Goal: Information Seeking & Learning: Learn about a topic

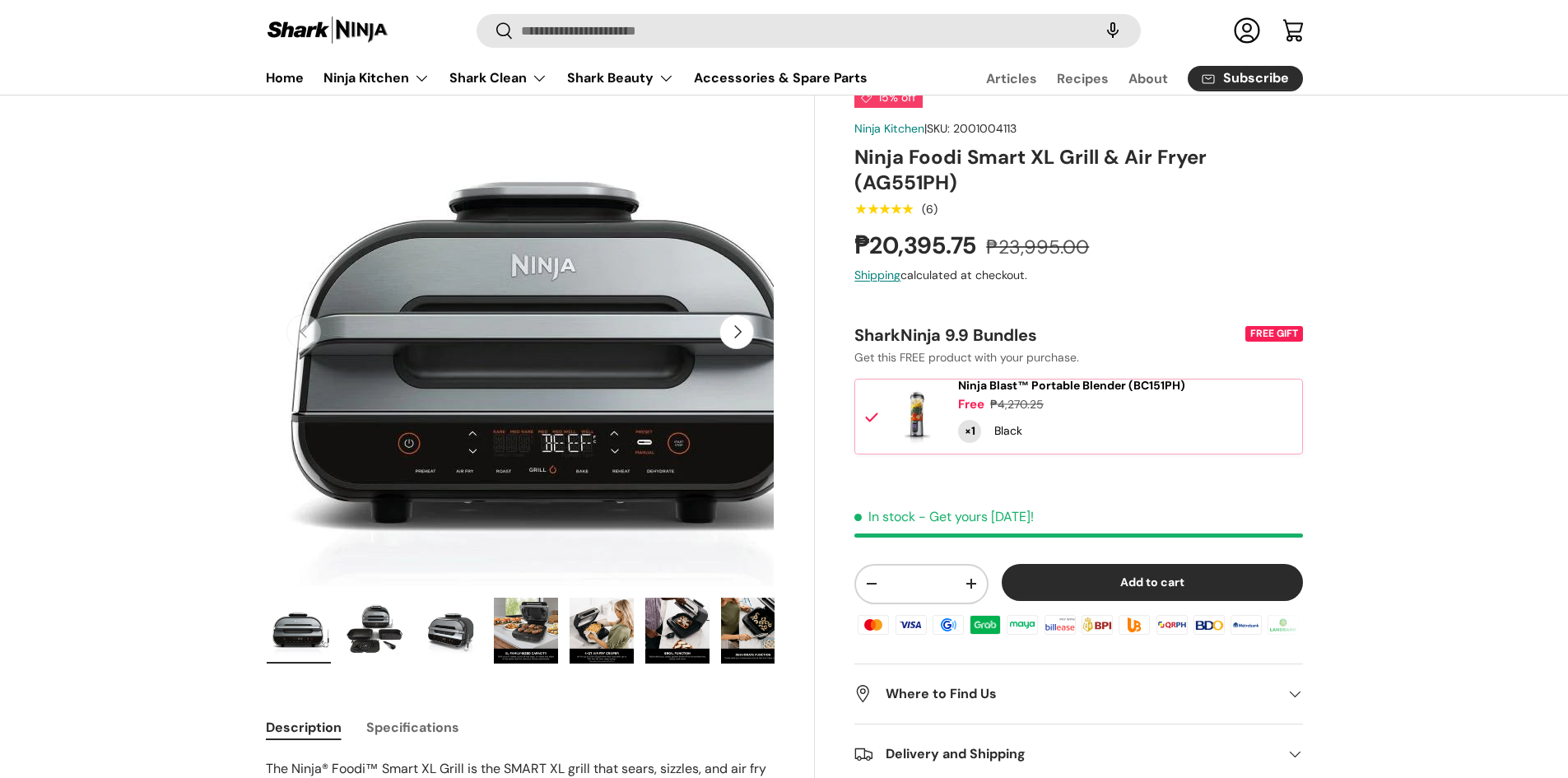
scroll to position [164, 0]
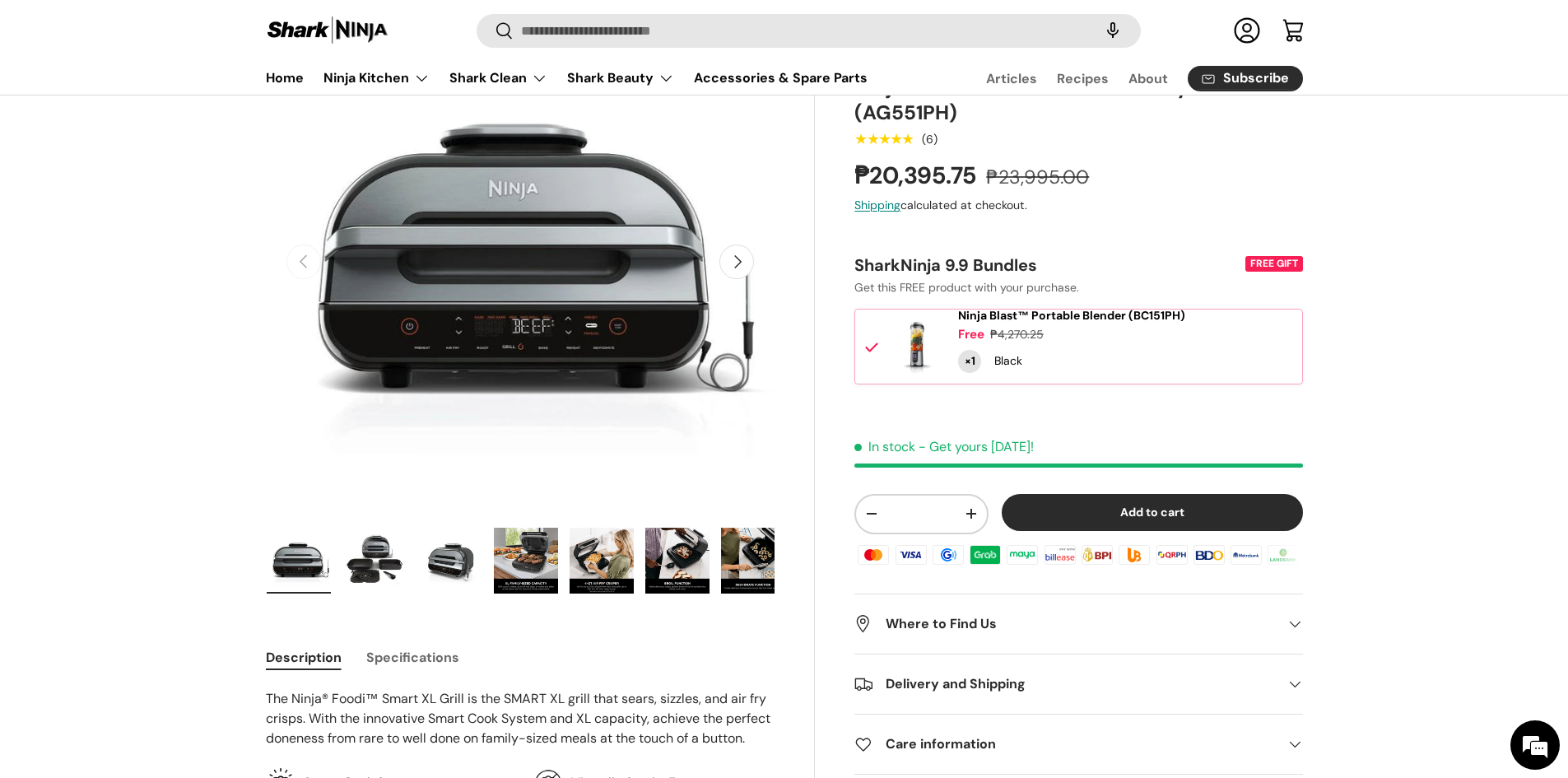
click at [446, 571] on img "Gallery Viewer" at bounding box center [450, 560] width 64 height 66
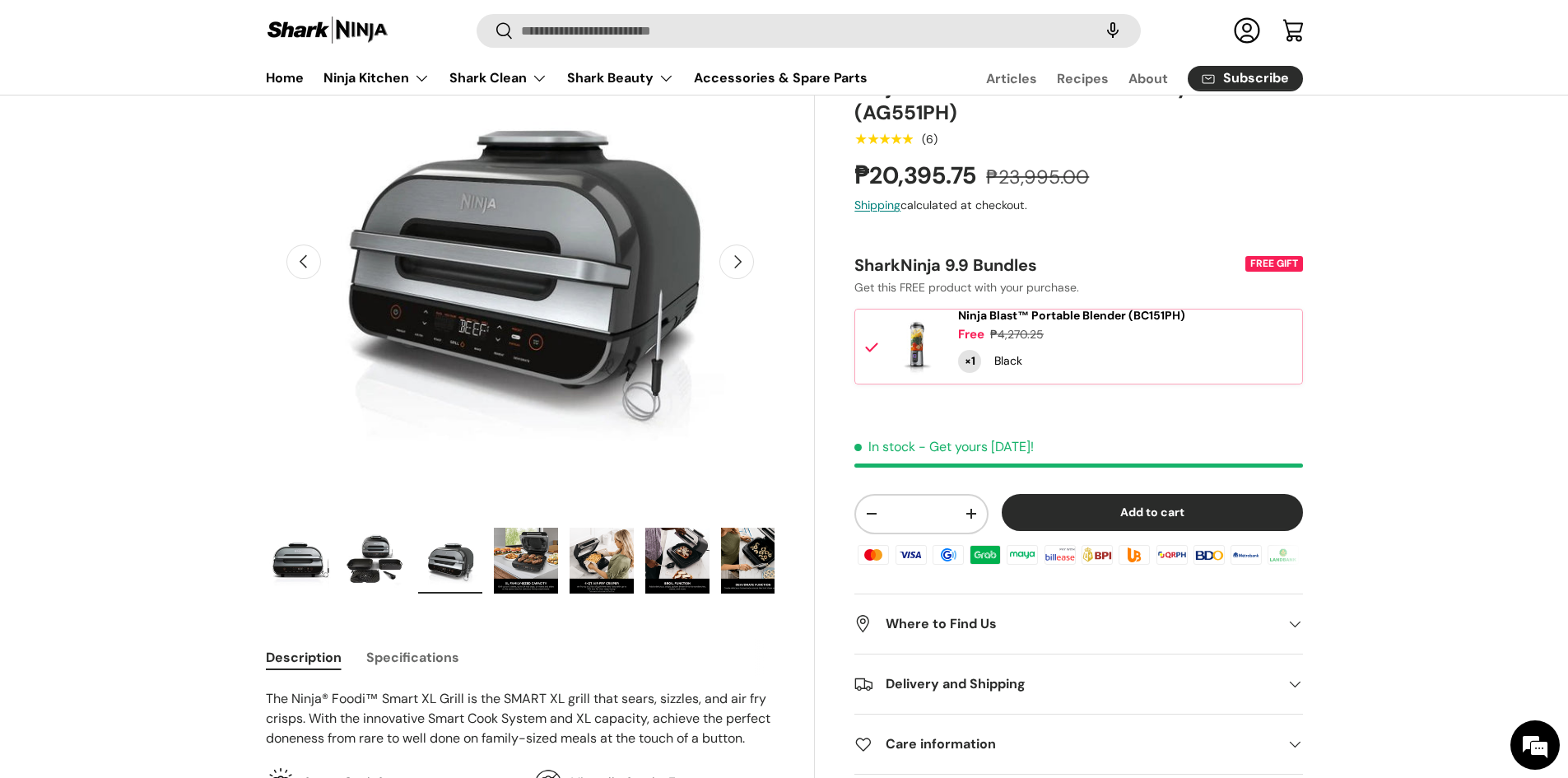
click at [502, 569] on img "Gallery Viewer" at bounding box center [526, 560] width 64 height 66
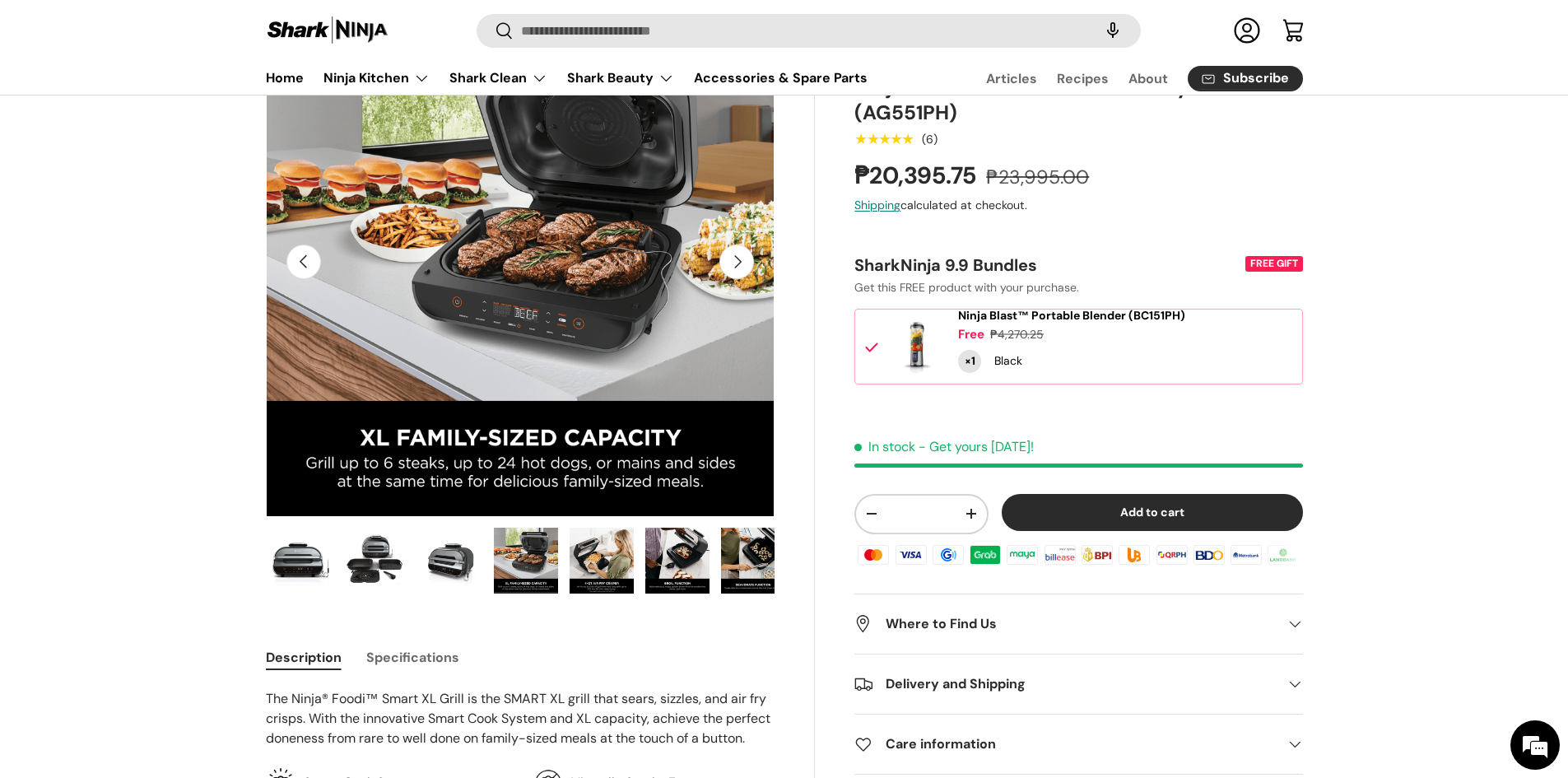
click at [582, 567] on img "Gallery Viewer" at bounding box center [601, 560] width 64 height 66
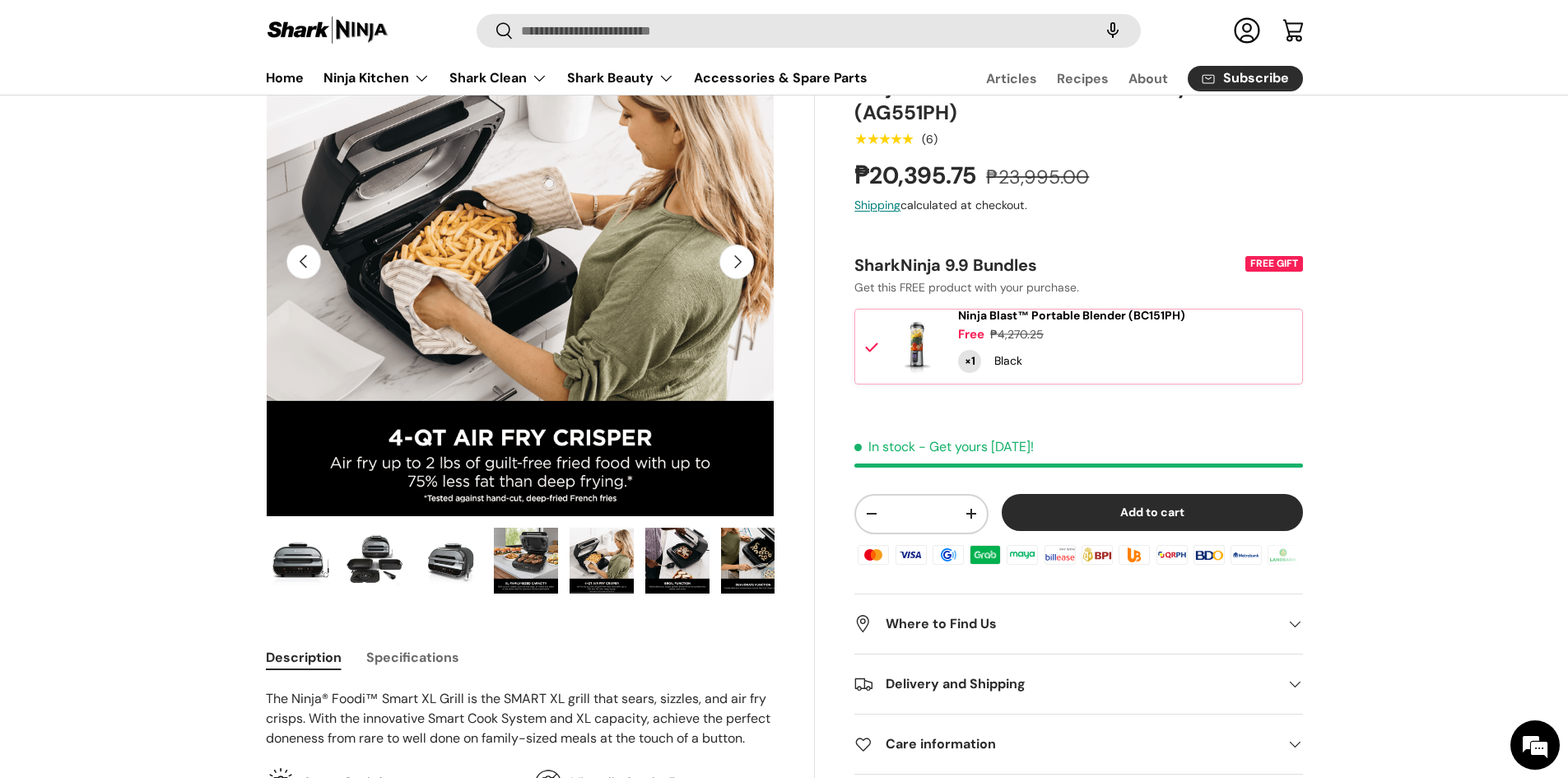
click at [649, 567] on img "Gallery Viewer" at bounding box center [677, 560] width 64 height 66
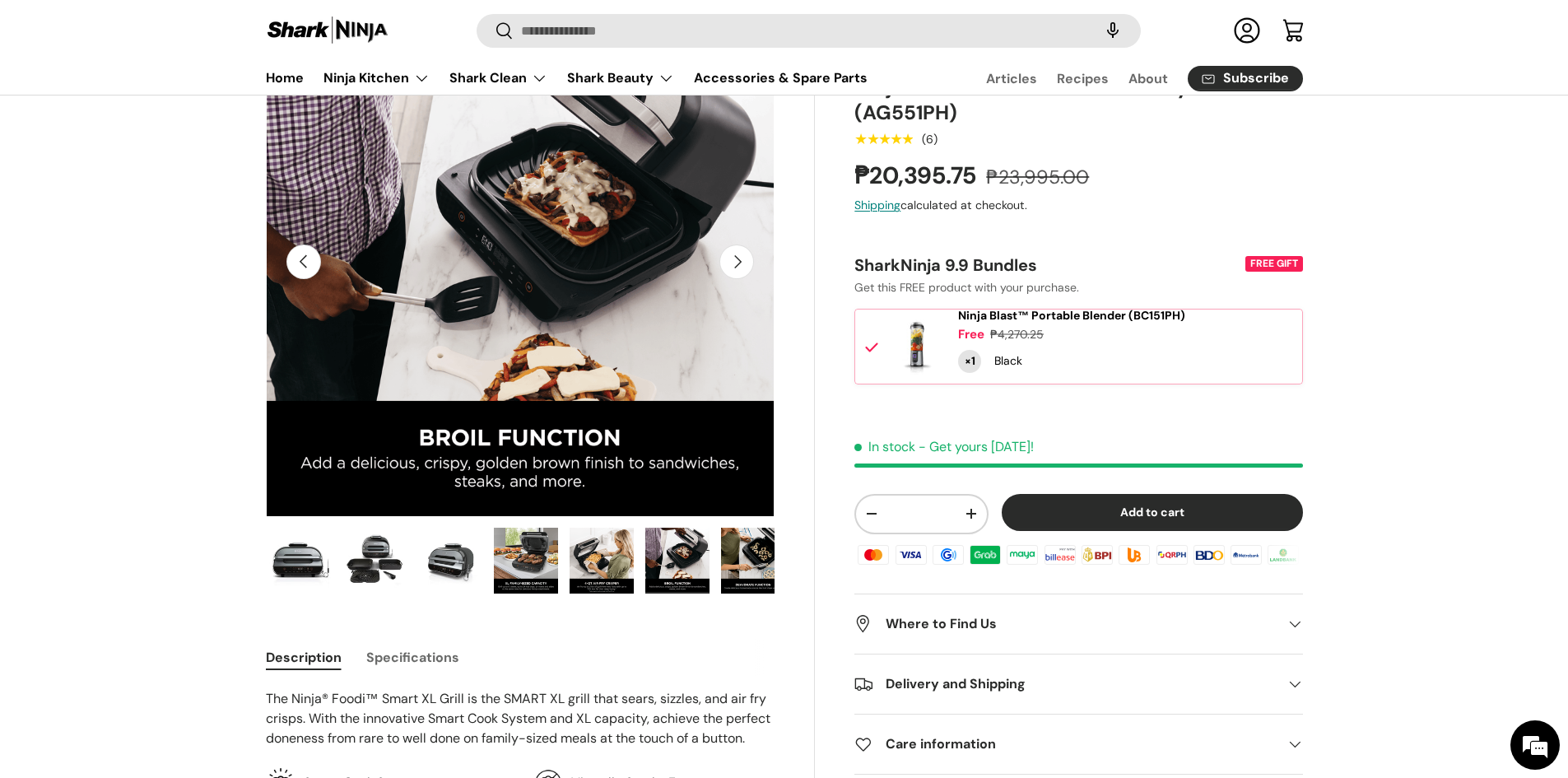
click at [721, 561] on img "Gallery Viewer" at bounding box center [753, 560] width 64 height 66
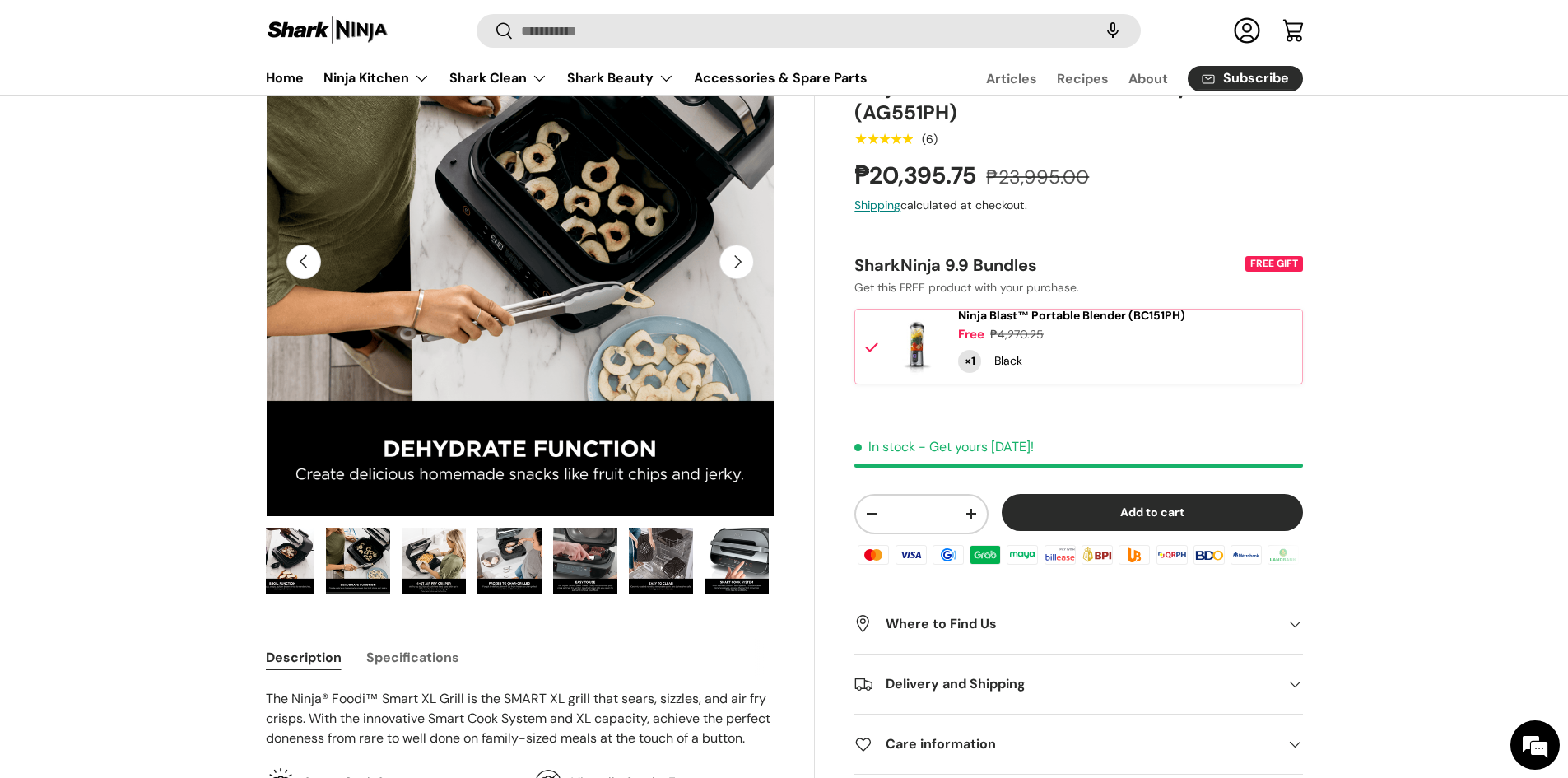
scroll to position [0, 455]
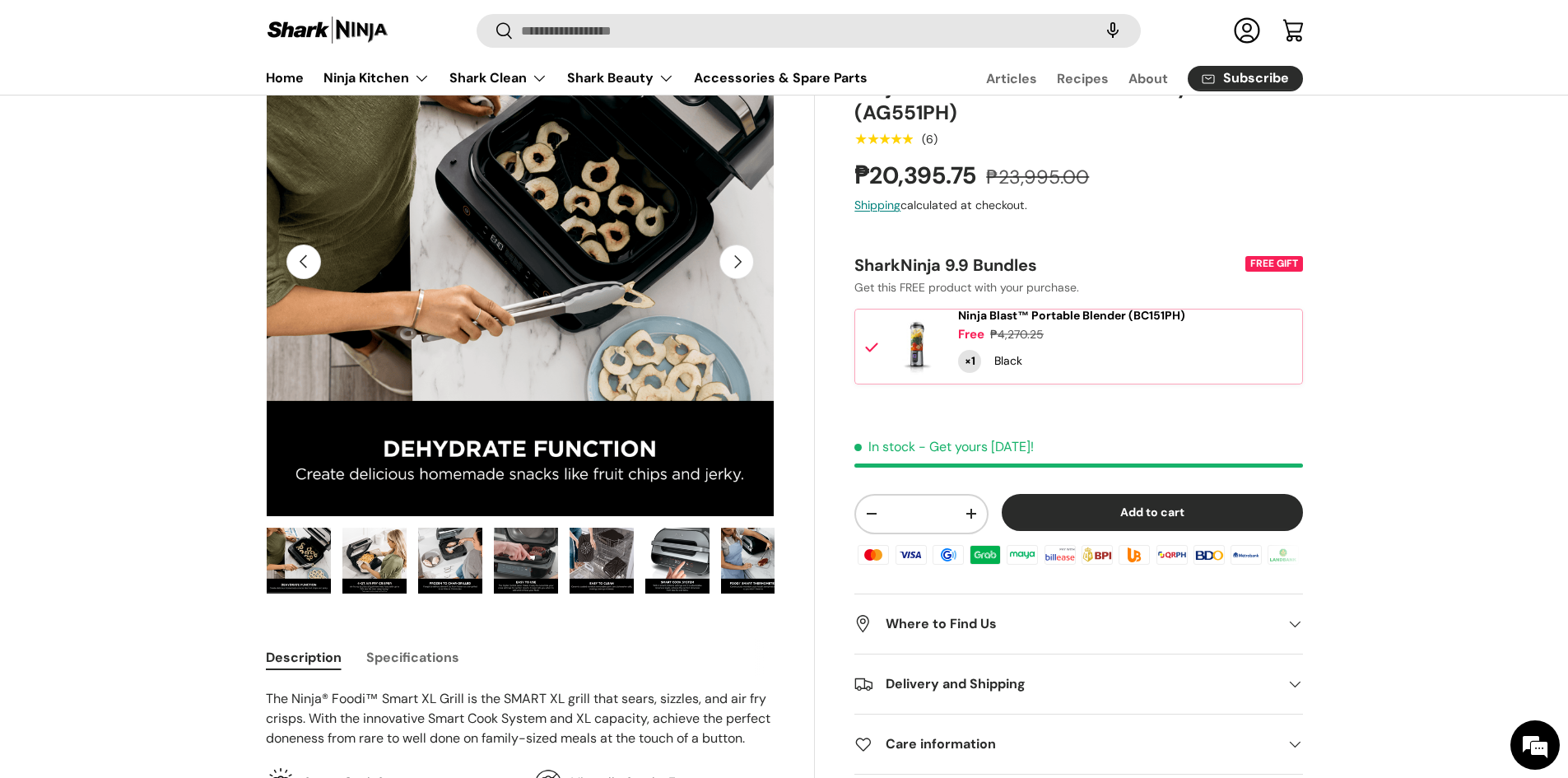
click at [721, 561] on img "Gallery Viewer" at bounding box center [753, 560] width 64 height 66
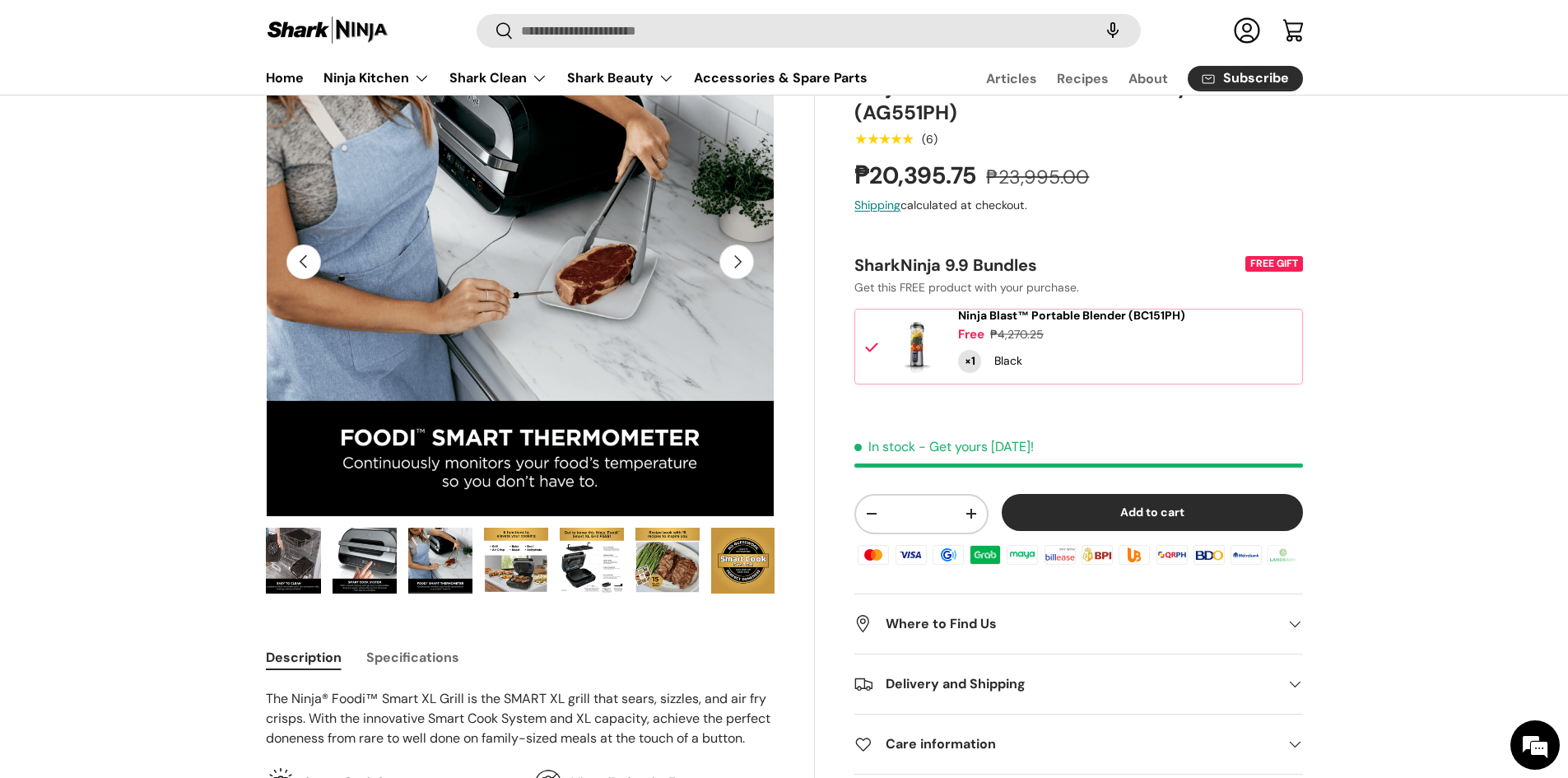
scroll to position [0, 768]
click at [673, 550] on img "Gallery Viewer" at bounding box center [666, 560] width 64 height 66
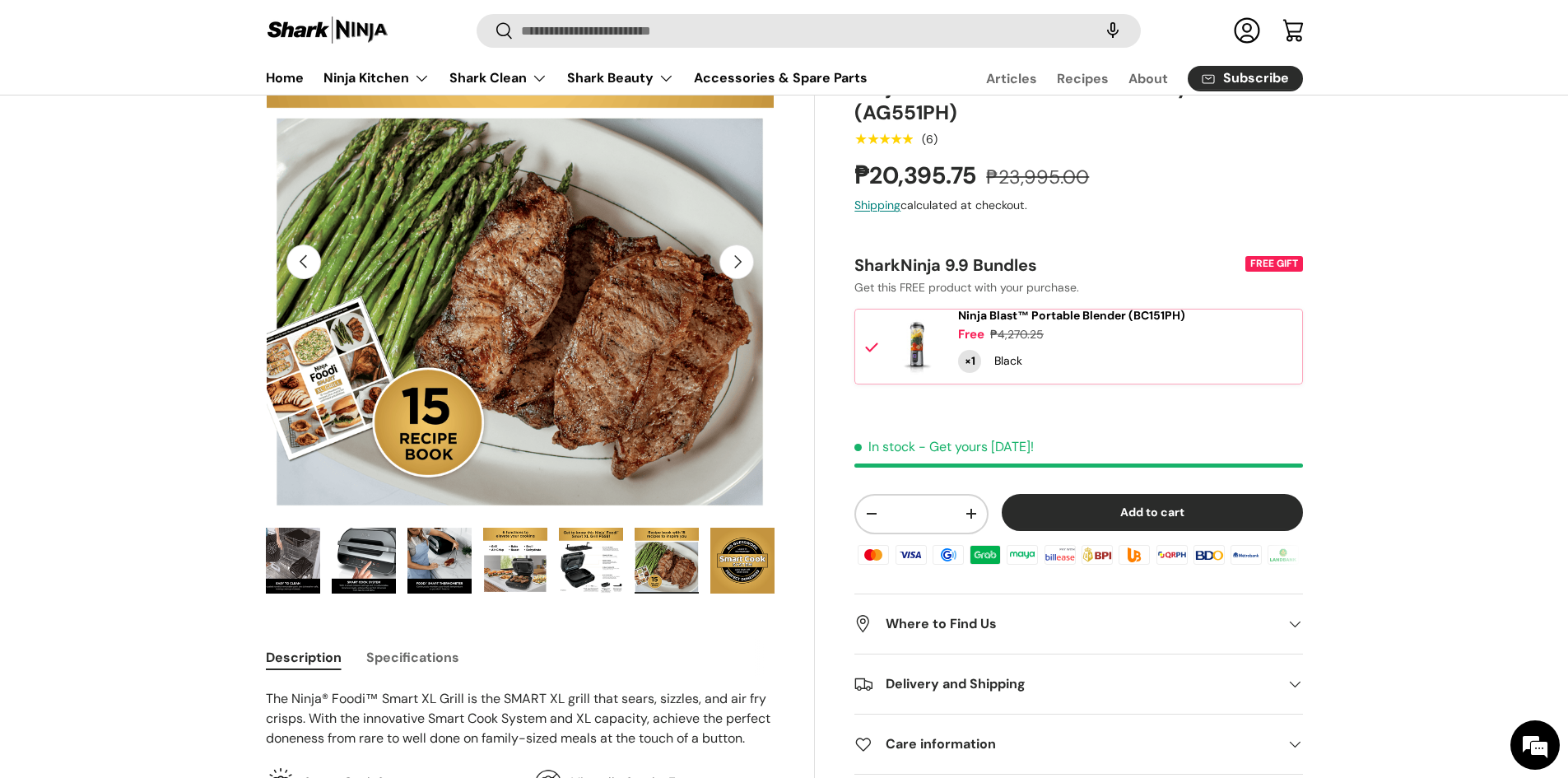
click at [588, 575] on img "Gallery Viewer" at bounding box center [590, 560] width 64 height 66
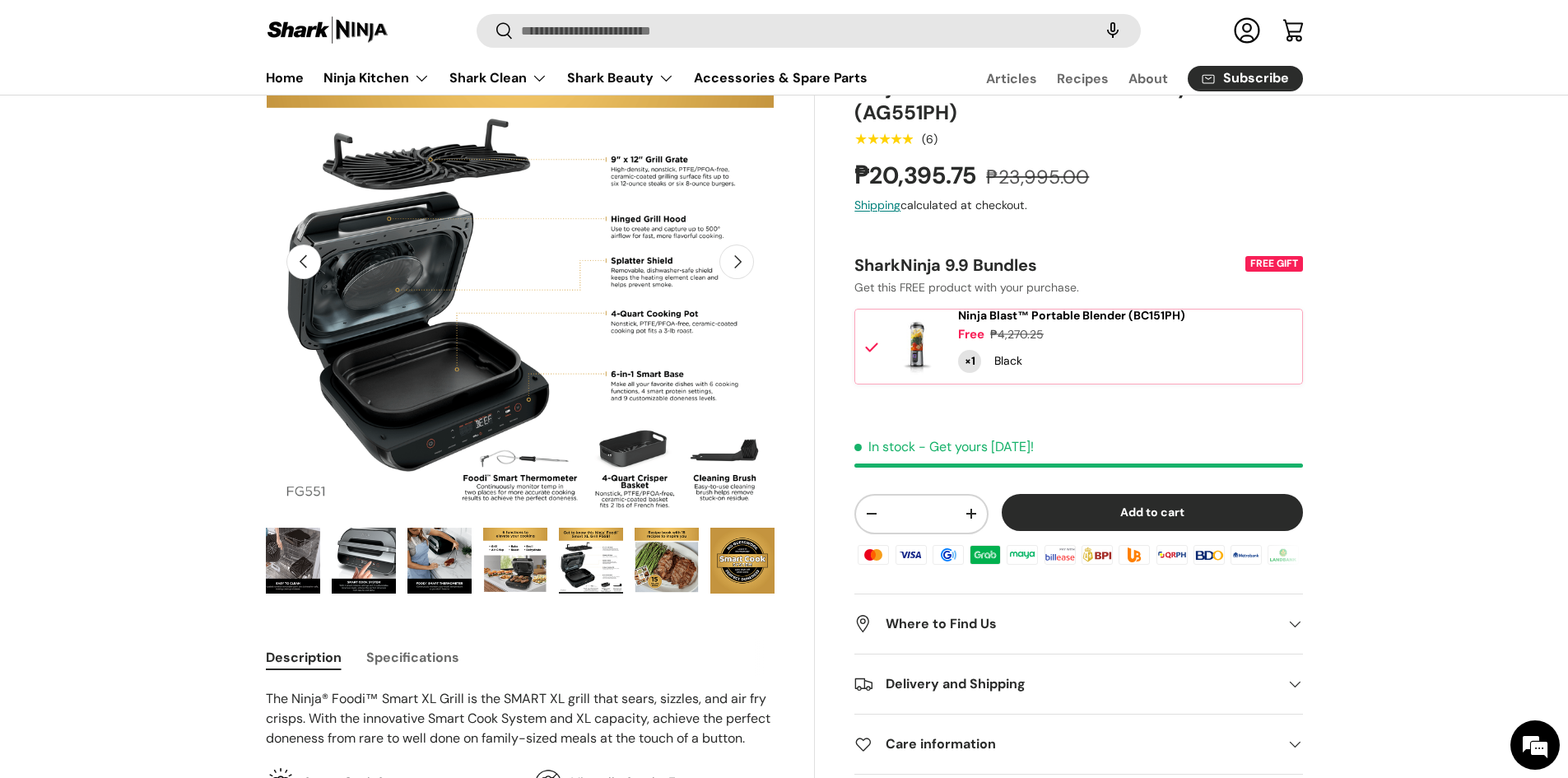
click at [484, 566] on img "Gallery Viewer" at bounding box center [515, 560] width 64 height 66
